Goal: Information Seeking & Learning: Check status

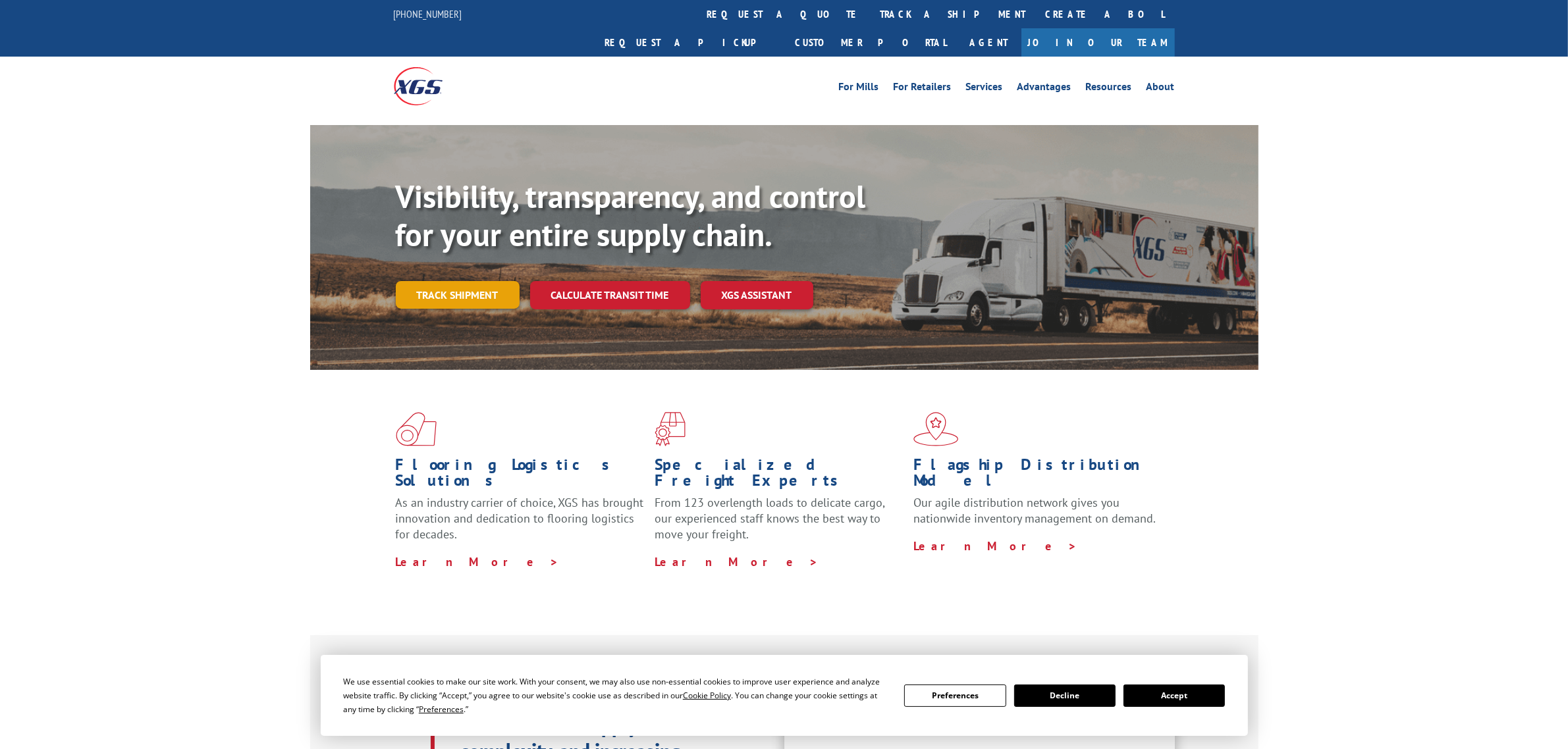
click at [476, 281] on link "Track shipment" at bounding box center [457, 295] width 124 height 28
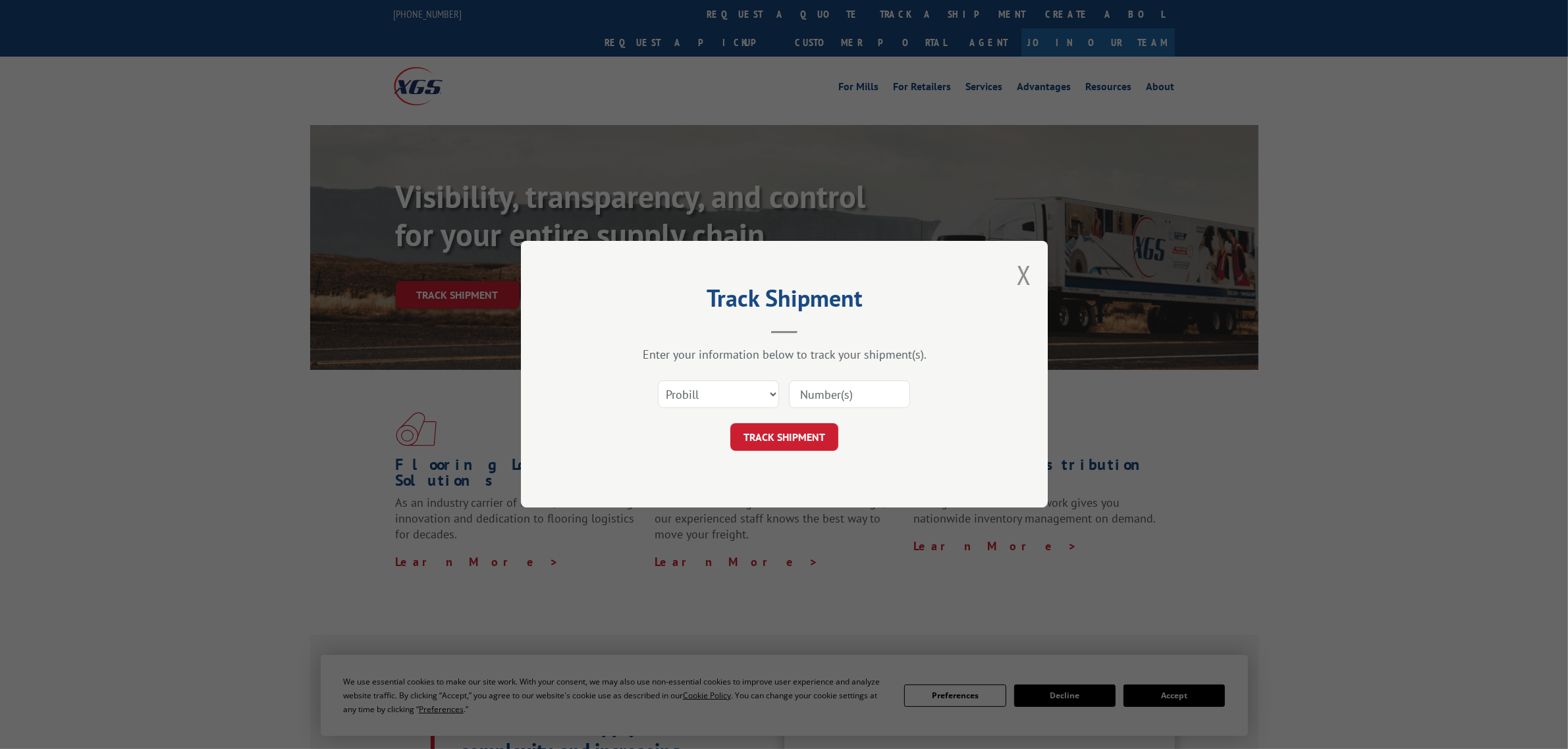
paste input "5124839"
type input "5124839"
click at [884, 205] on div "Track Shipment Enter your information below to track your shipment(s). Select c…" at bounding box center [784, 374] width 1568 height 749
click at [765, 391] on select "Select category... Probill BOL PO" at bounding box center [718, 395] width 121 height 28
select select "bol"
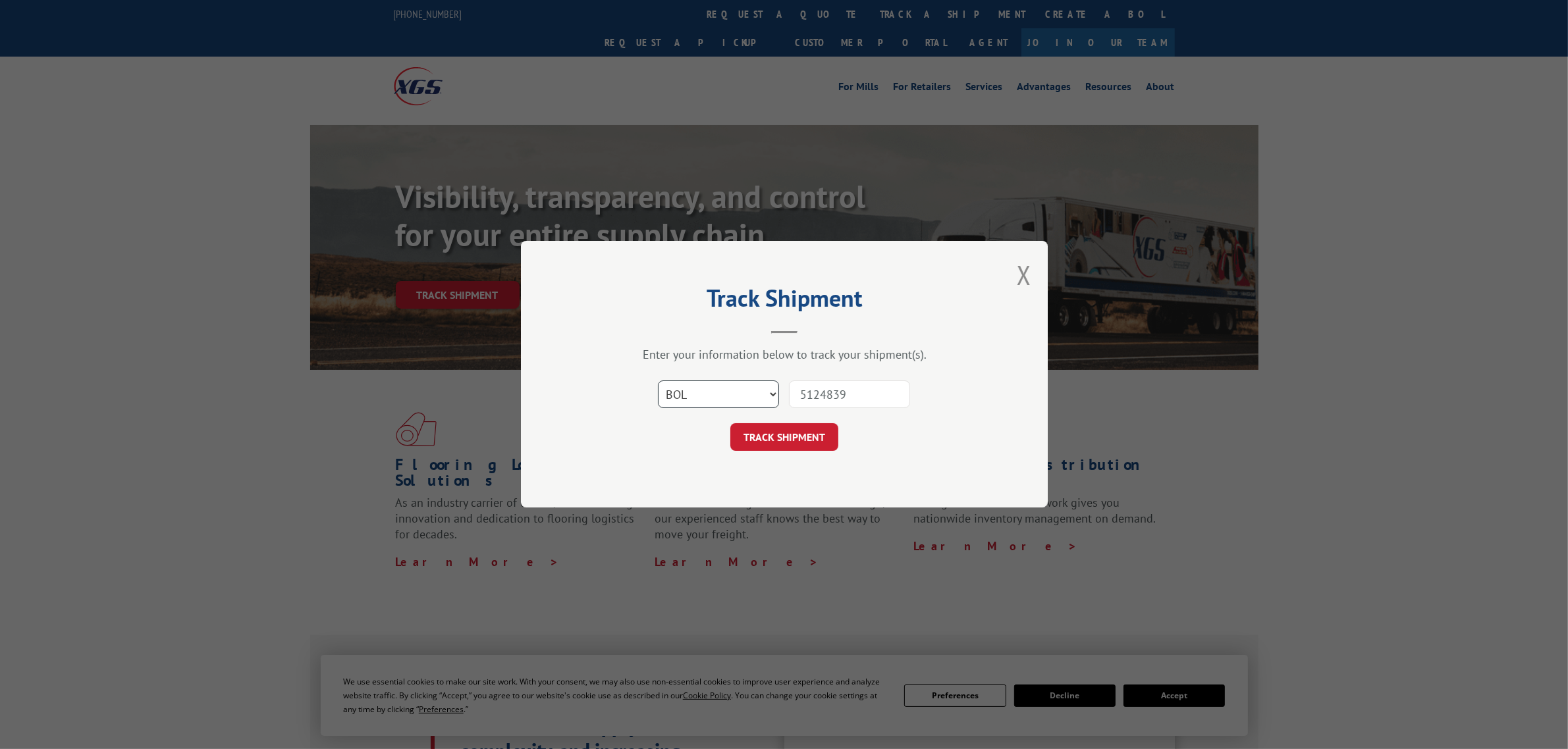
click at [658, 381] on select "Select category... Probill BOL PO" at bounding box center [718, 395] width 121 height 28
click at [788, 435] on button "TRACK SHIPMENT" at bounding box center [784, 438] width 108 height 28
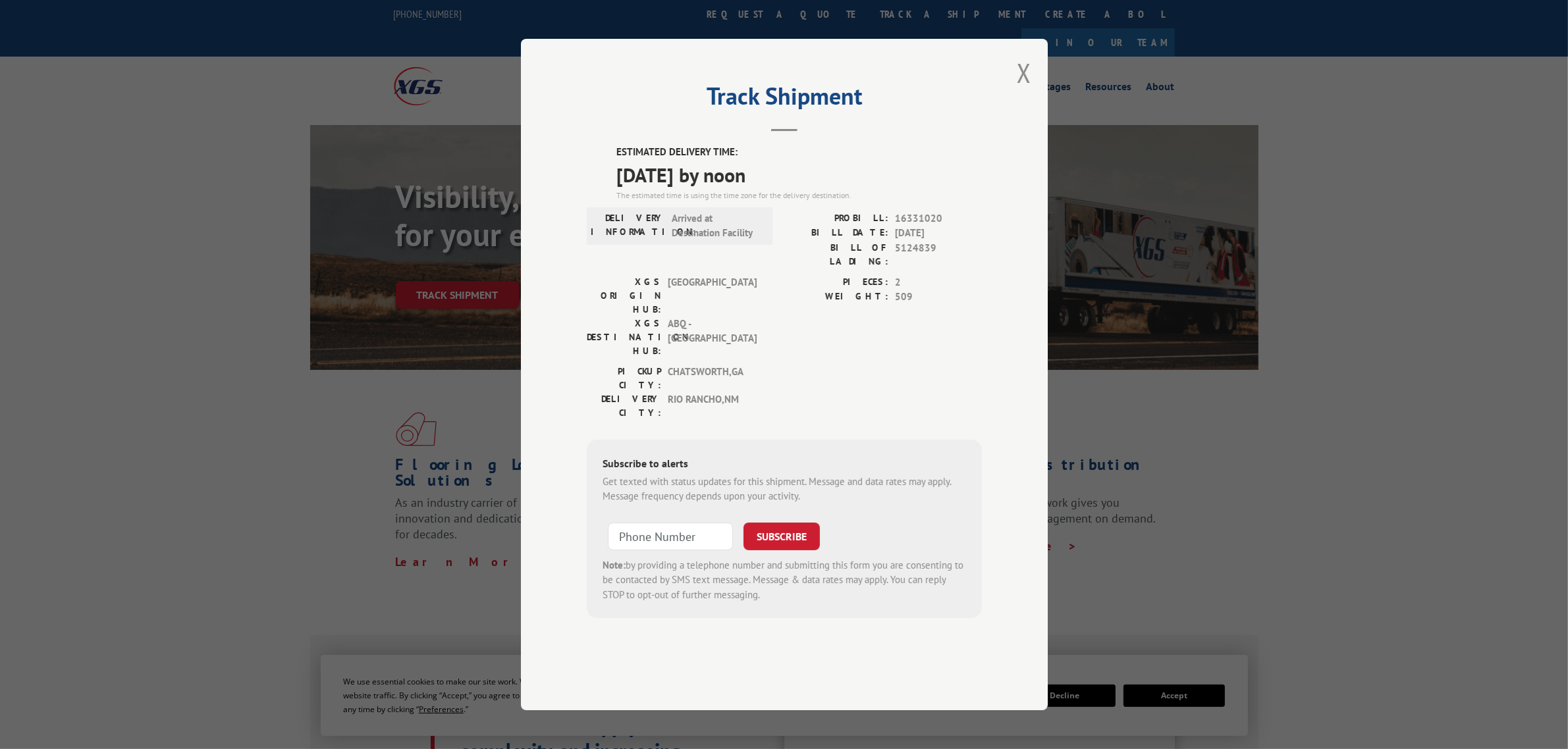
drag, startPoint x: 742, startPoint y: 210, endPoint x: 619, endPoint y: 210, distance: 123.0
click at [619, 189] on span "[DATE] by noon" at bounding box center [799, 175] width 365 height 29
copy span "[DATE] by noon"
drag, startPoint x: 940, startPoint y: 289, endPoint x: 891, endPoint y: 291, distance: 49.0
click at [891, 268] on div "BILL OF LADING: 5124839" at bounding box center [883, 255] width 198 height 28
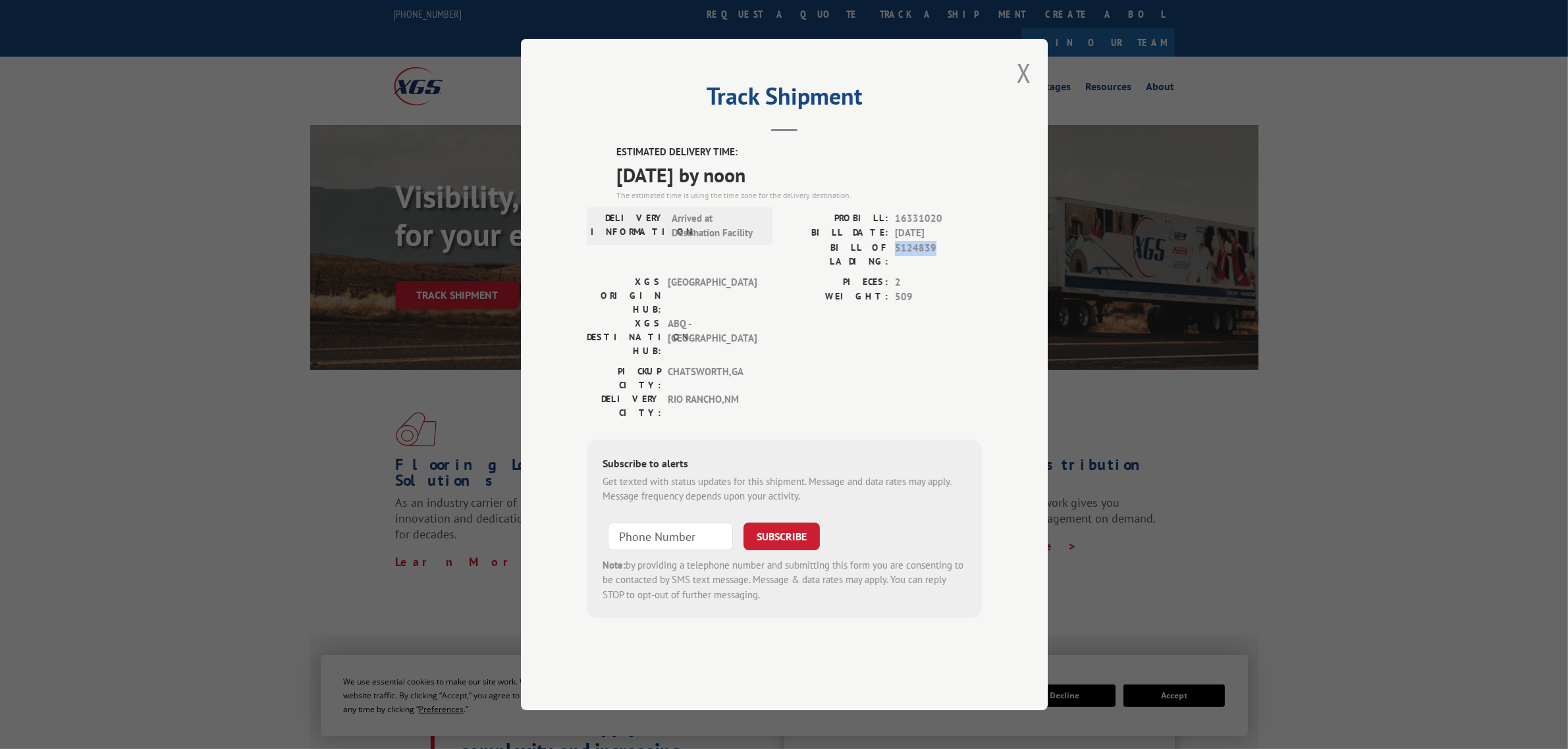
copy div "5124839"
click at [805, 189] on span "[DATE] by noon" at bounding box center [799, 175] width 365 height 29
drag, startPoint x: 620, startPoint y: 210, endPoint x: 797, endPoint y: 208, distance: 177.0
click at [797, 189] on span "[DATE] by noon" at bounding box center [799, 175] width 365 height 29
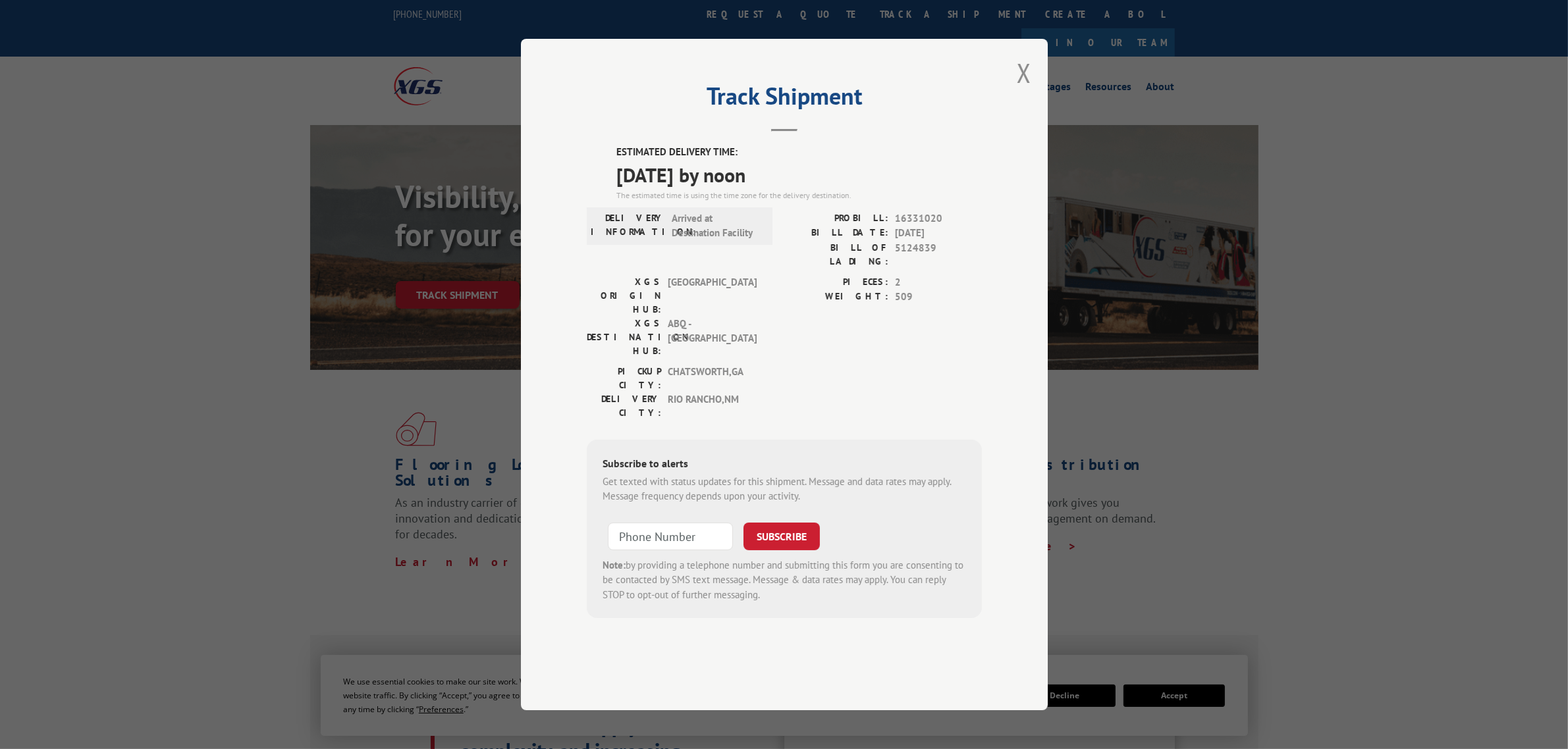
copy span "[DATE] by noon"
click at [1022, 90] on button "Close modal" at bounding box center [1024, 73] width 15 height 35
